Goal: Task Accomplishment & Management: Manage account settings

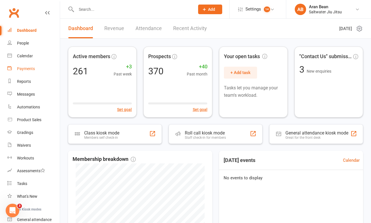
click at [31, 68] on div "Payments" at bounding box center [26, 68] width 18 height 5
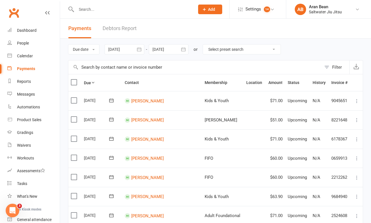
click at [132, 30] on link "Debtors Report" at bounding box center [120, 29] width 34 height 20
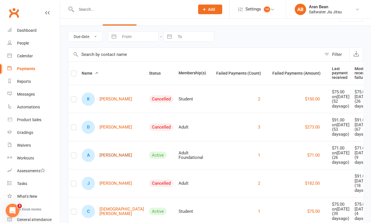
scroll to position [69, 0]
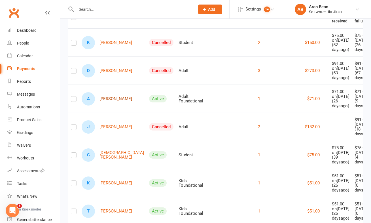
click at [108, 106] on link "A [PERSON_NAME]" at bounding box center [107, 98] width 50 height 13
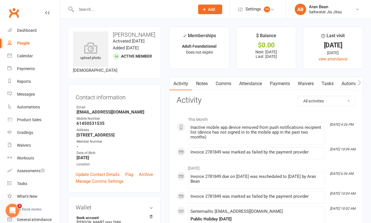
click at [26, 48] on link "People" at bounding box center [33, 43] width 52 height 13
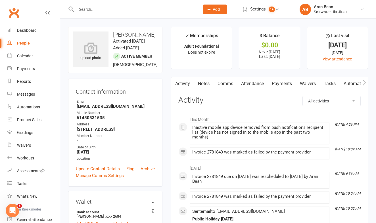
select select "100"
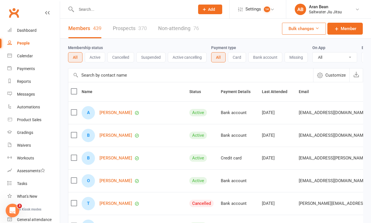
drag, startPoint x: 23, startPoint y: 65, endPoint x: 49, endPoint y: 60, distance: 26.5
click at [23, 65] on link "Payments" at bounding box center [33, 68] width 52 height 13
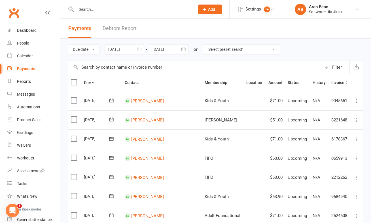
click at [120, 29] on link "Debtors Report" at bounding box center [120, 29] width 34 height 20
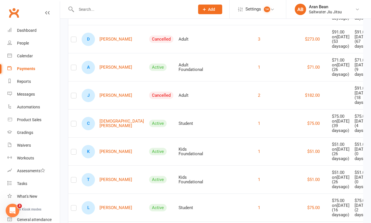
scroll to position [120, 0]
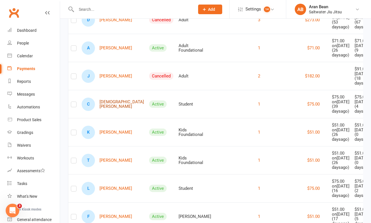
click at [102, 111] on link "C [DEMOGRAPHIC_DATA][PERSON_NAME]" at bounding box center [113, 104] width 62 height 13
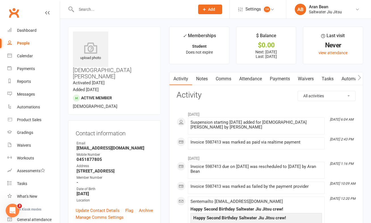
click at [275, 78] on link "Payments" at bounding box center [280, 78] width 28 height 13
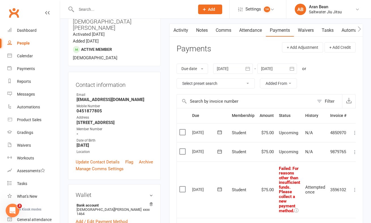
scroll to position [96, 0]
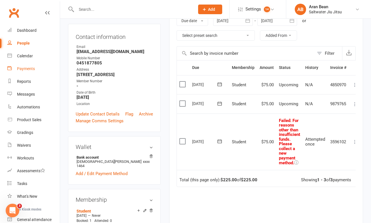
click at [24, 68] on div "Payments" at bounding box center [26, 68] width 18 height 5
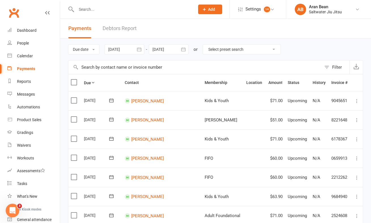
click at [123, 26] on link "Debtors Report" at bounding box center [120, 29] width 34 height 20
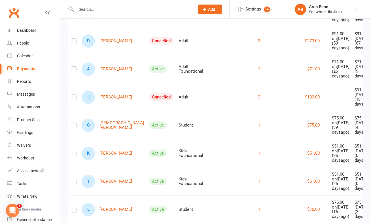
scroll to position [123, 0]
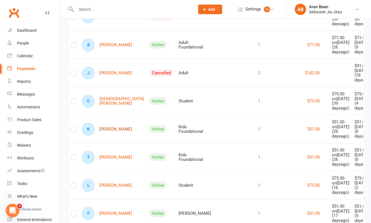
click at [110, 136] on link "[PERSON_NAME] Mclutchie" at bounding box center [107, 129] width 50 height 13
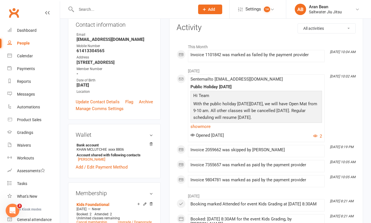
scroll to position [24, 0]
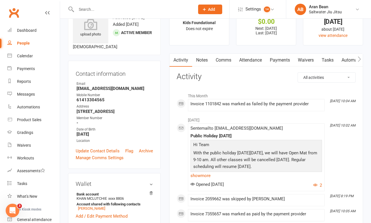
click at [287, 60] on link "Payments" at bounding box center [280, 60] width 28 height 13
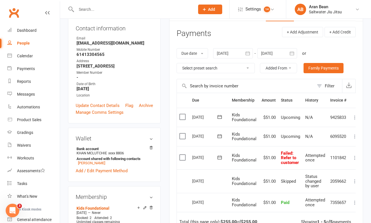
scroll to position [114, 0]
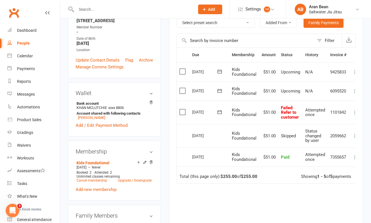
click at [222, 111] on icon at bounding box center [220, 112] width 6 height 6
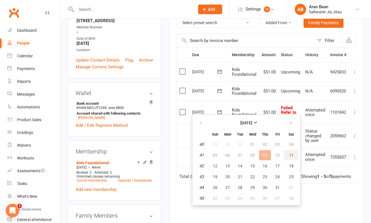
click at [290, 154] on span "11" at bounding box center [291, 155] width 5 height 5
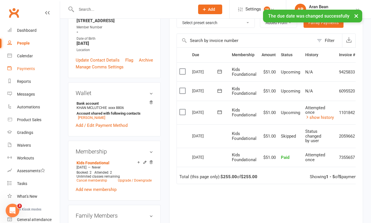
click at [26, 71] on link "Payments" at bounding box center [33, 68] width 52 height 13
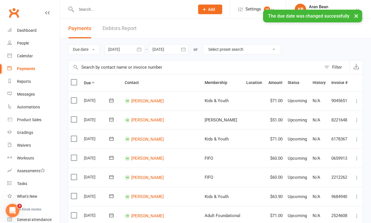
click at [112, 31] on link "Debtors Report" at bounding box center [120, 29] width 34 height 20
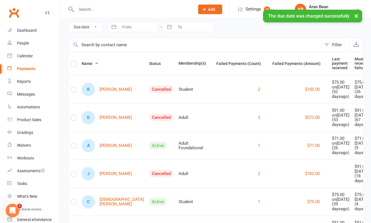
scroll to position [72, 0]
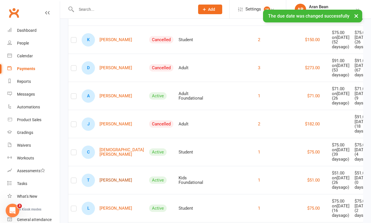
click at [107, 187] on link "T [PERSON_NAME]" at bounding box center [107, 180] width 50 height 13
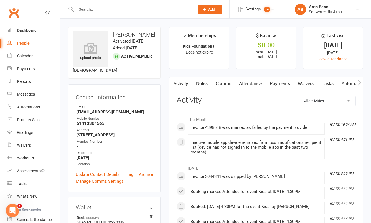
click at [288, 83] on link "Payments" at bounding box center [280, 83] width 28 height 13
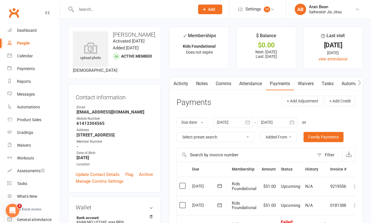
scroll to position [54, 0]
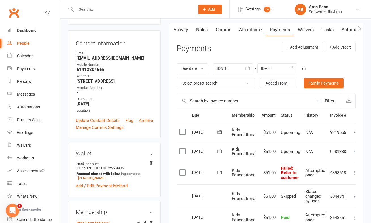
click at [221, 171] on icon at bounding box center [220, 173] width 6 height 6
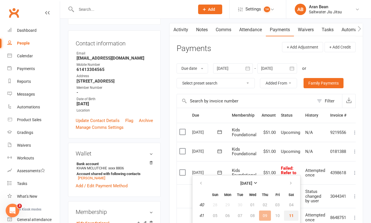
click at [290, 216] on span "11" at bounding box center [291, 215] width 5 height 5
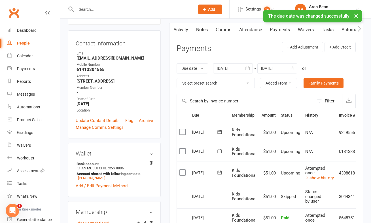
click at [28, 71] on div "Payments" at bounding box center [26, 68] width 18 height 5
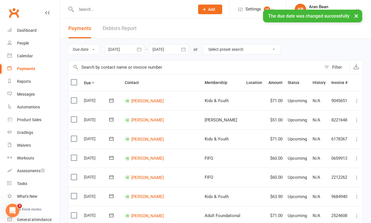
click at [124, 30] on link "Debtors Report" at bounding box center [120, 29] width 34 height 20
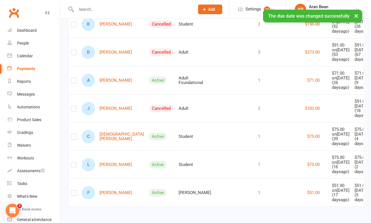
scroll to position [120, 0]
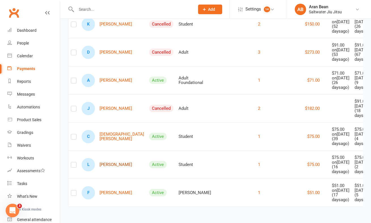
click at [107, 158] on link "L [PERSON_NAME]" at bounding box center [107, 164] width 50 height 13
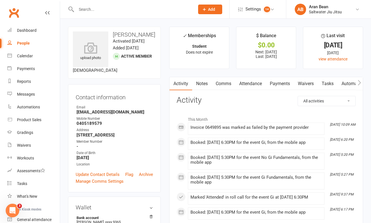
click at [289, 83] on link "Payments" at bounding box center [280, 83] width 28 height 13
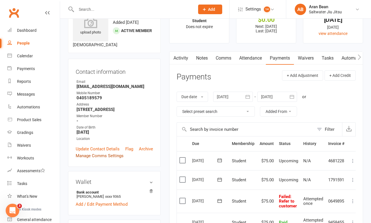
scroll to position [27, 0]
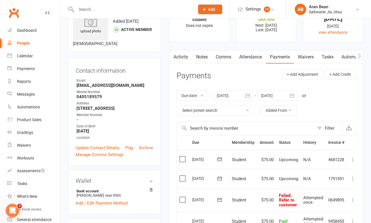
click at [25, 42] on div "People" at bounding box center [23, 43] width 13 height 5
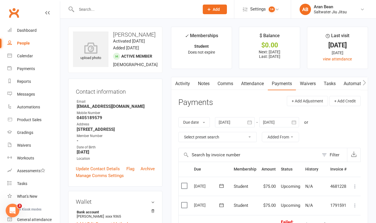
select select "100"
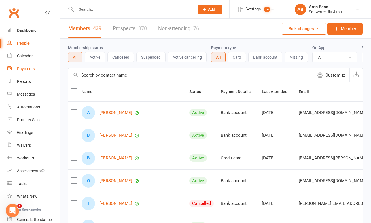
click at [25, 69] on div "Payments" at bounding box center [26, 68] width 18 height 5
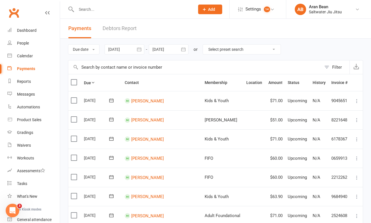
click at [130, 27] on link "Debtors Report" at bounding box center [120, 29] width 34 height 20
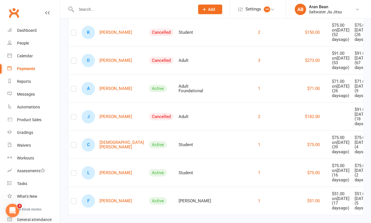
scroll to position [94, 0]
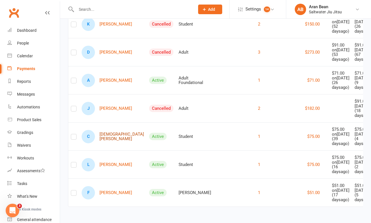
click at [107, 143] on link "C [DEMOGRAPHIC_DATA][PERSON_NAME]" at bounding box center [113, 136] width 62 height 13
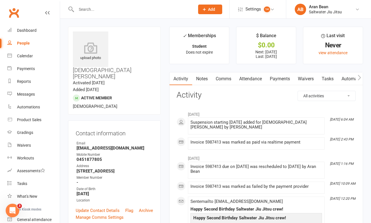
click at [269, 79] on link "Payments" at bounding box center [280, 78] width 28 height 13
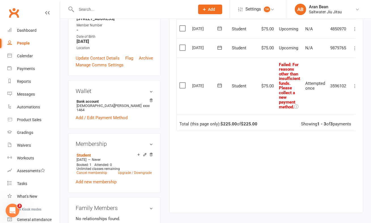
scroll to position [110, 0]
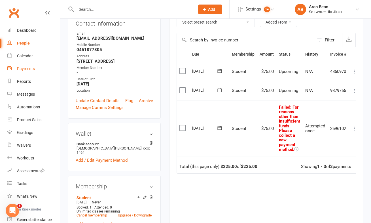
click at [24, 73] on link "Payments" at bounding box center [33, 68] width 52 height 13
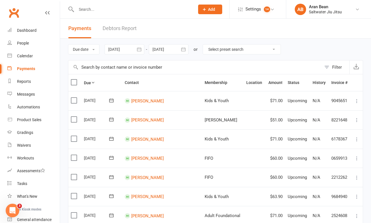
click at [120, 27] on link "Debtors Report" at bounding box center [120, 29] width 34 height 20
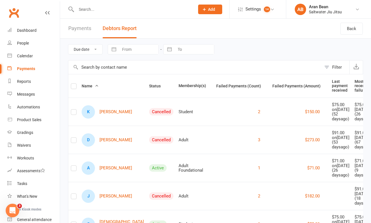
scroll to position [120, 0]
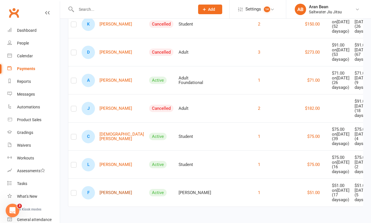
click at [103, 187] on link "F [PERSON_NAME]" at bounding box center [107, 192] width 50 height 13
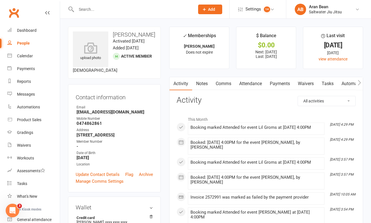
click at [289, 85] on link "Payments" at bounding box center [280, 83] width 28 height 13
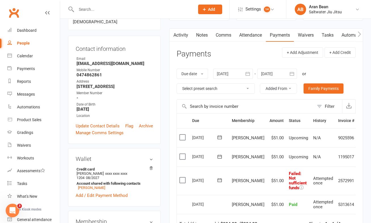
scroll to position [50, 0]
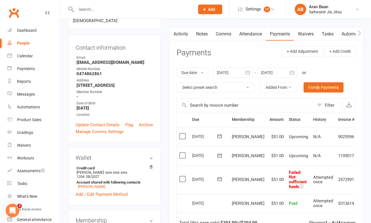
click at [218, 178] on icon at bounding box center [220, 179] width 4 height 4
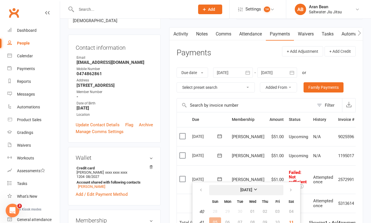
scroll to position [162, 0]
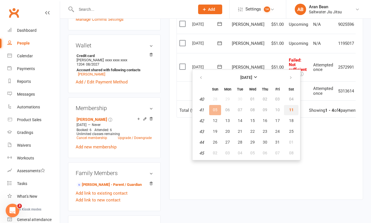
click at [291, 110] on span "11" at bounding box center [291, 109] width 5 height 5
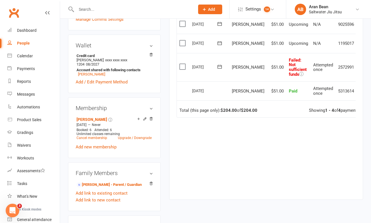
scroll to position [0, 0]
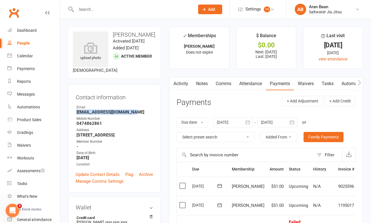
drag, startPoint x: 133, startPoint y: 120, endPoint x: 76, endPoint y: 122, distance: 56.5
click at [76, 115] on li "Email [EMAIL_ADDRESS][DOMAIN_NAME]" at bounding box center [114, 110] width 77 height 10
copy strong "[EMAIL_ADDRESS][DOMAIN_NAME]"
click at [26, 69] on div "Payments" at bounding box center [26, 68] width 18 height 5
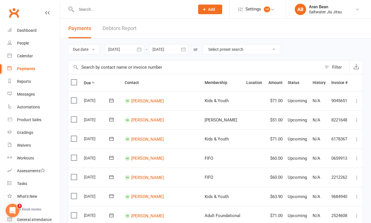
click at [111, 31] on link "Debtors Report" at bounding box center [120, 29] width 34 height 20
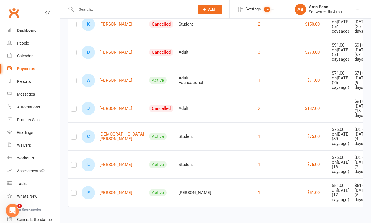
scroll to position [102, 0]
